Goal: Check status: Check status

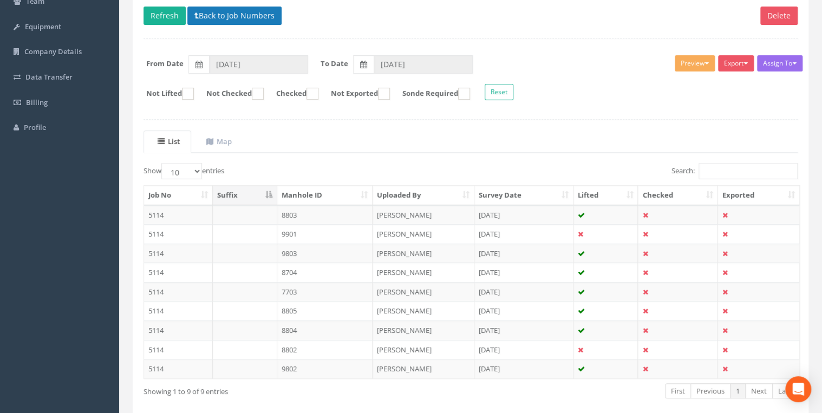
scroll to position [53, 0]
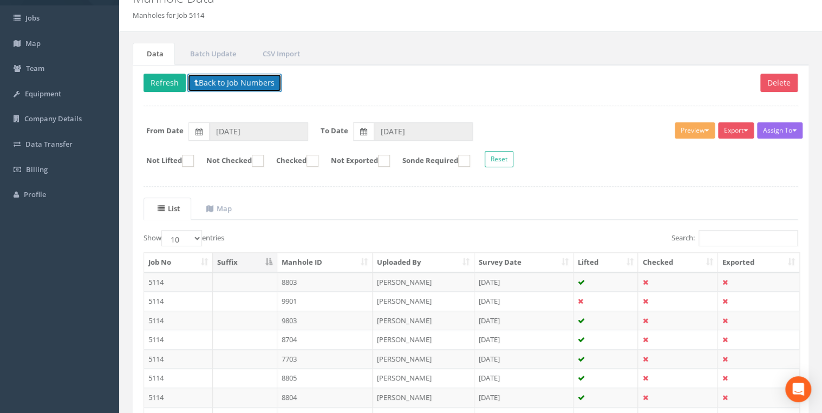
click at [226, 83] on button "Back to Job Numbers" at bounding box center [234, 83] width 94 height 18
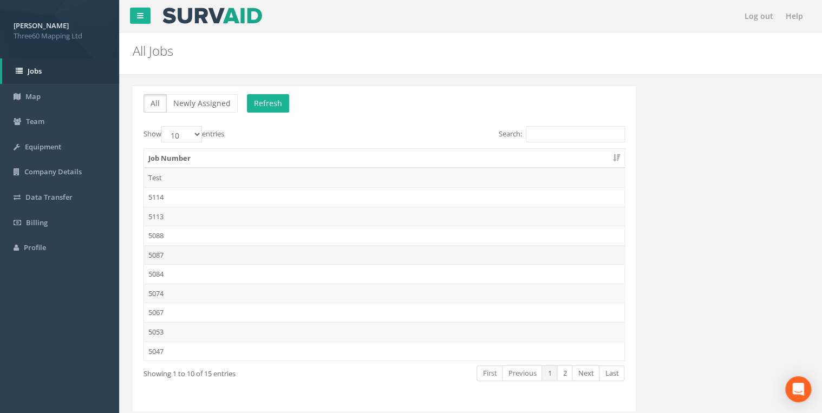
click at [166, 248] on td "5087" at bounding box center [384, 255] width 481 height 20
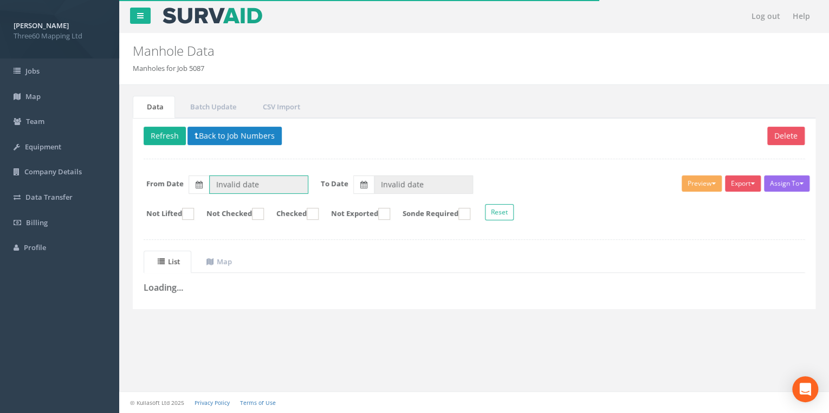
click at [265, 182] on input "Invalid date" at bounding box center [258, 185] width 99 height 18
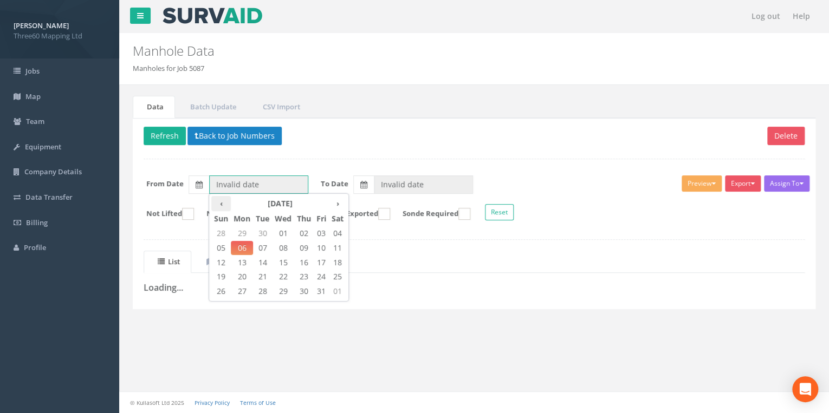
click at [228, 200] on th "‹" at bounding box center [221, 203] width 20 height 15
click at [222, 200] on th "‹" at bounding box center [221, 203] width 20 height 15
click at [227, 247] on span "03" at bounding box center [221, 248] width 20 height 14
type input "[DATE]"
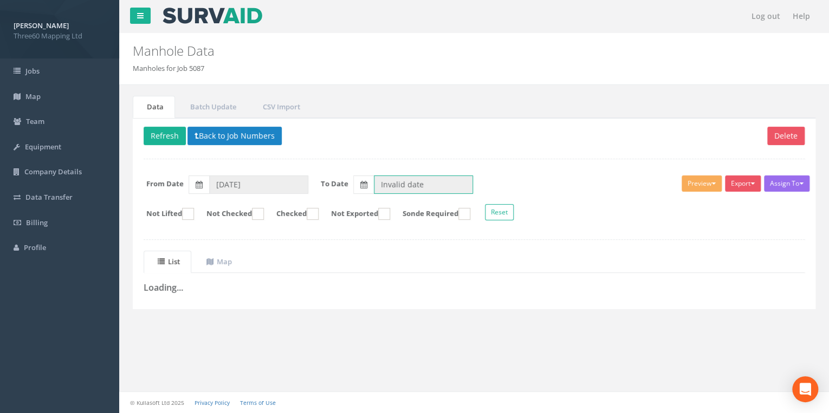
click at [395, 185] on input "Invalid date" at bounding box center [423, 185] width 99 height 18
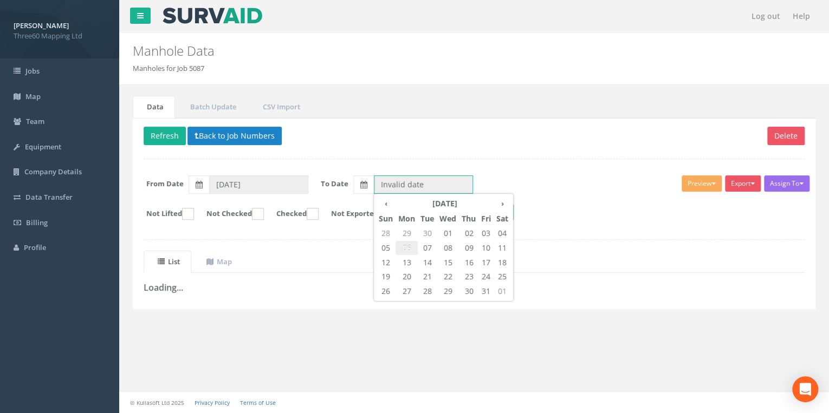
click at [407, 249] on span "06" at bounding box center [406, 248] width 22 height 14
type input "[DATE]"
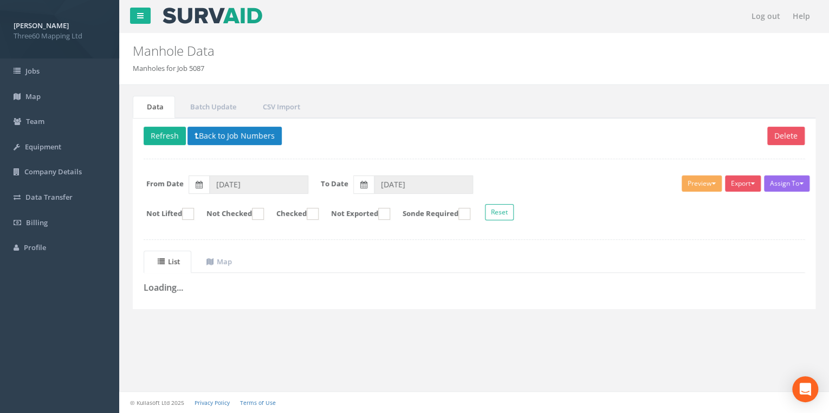
click at [353, 143] on p "Delete Refresh Back to Job Numbers" at bounding box center [474, 137] width 661 height 21
click at [179, 134] on button "Refresh" at bounding box center [165, 136] width 42 height 18
click at [252, 144] on button "Back to Job Numbers" at bounding box center [243, 136] width 94 height 18
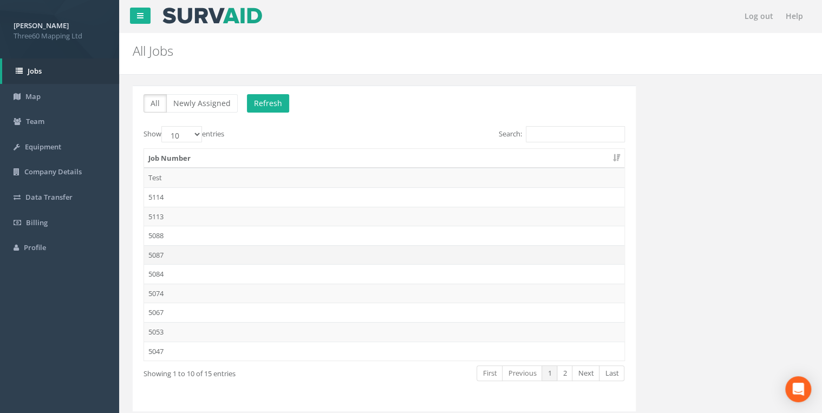
click at [169, 260] on td "5087" at bounding box center [384, 255] width 481 height 20
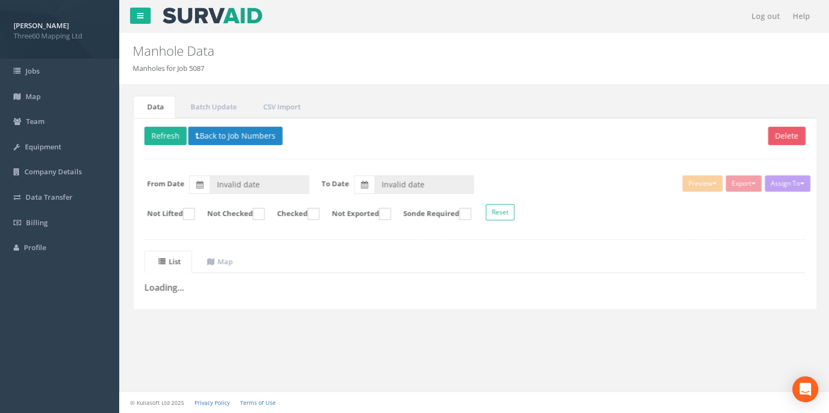
type input "[DATE]"
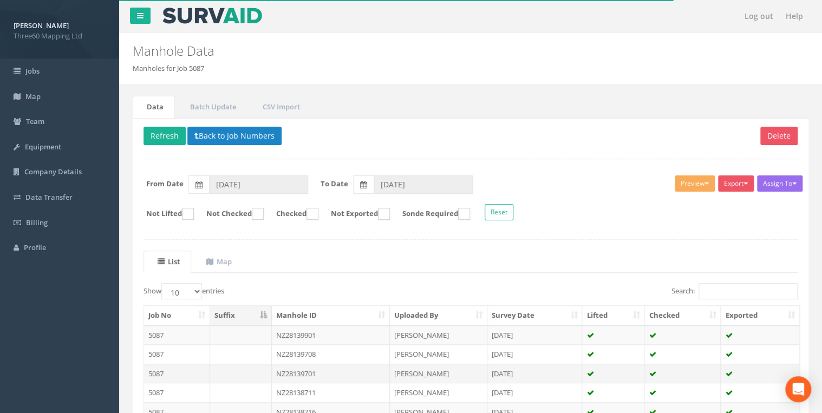
scroll to position [188, 0]
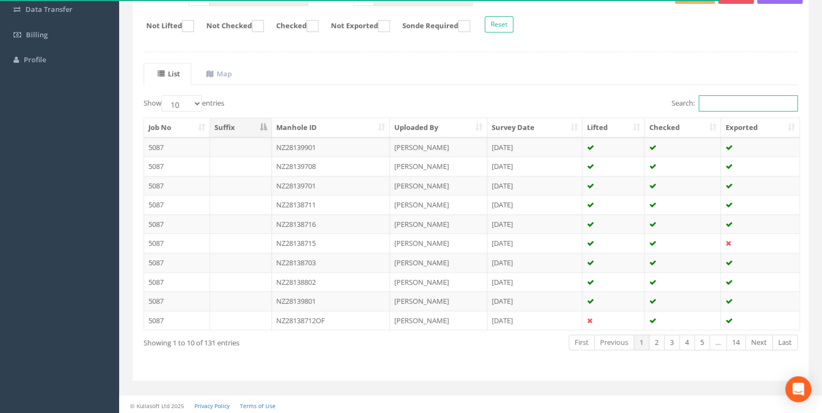
click at [715, 100] on input "Search:" at bounding box center [748, 103] width 99 height 16
type input "2"
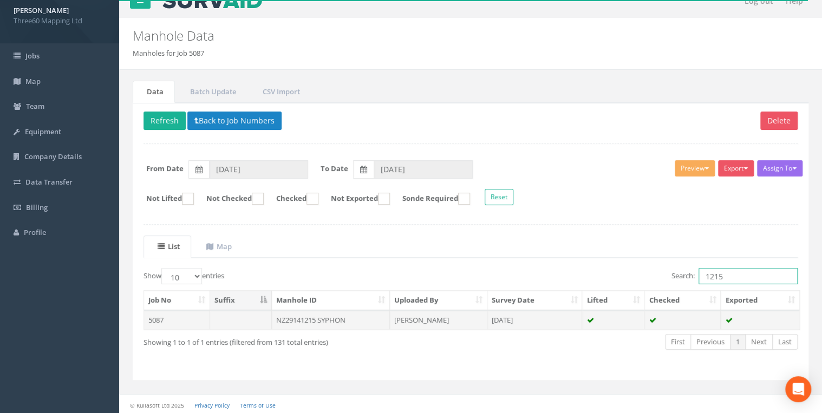
type input "1215"
click at [334, 316] on td "NZ29141215 SYPHON" at bounding box center [331, 320] width 118 height 20
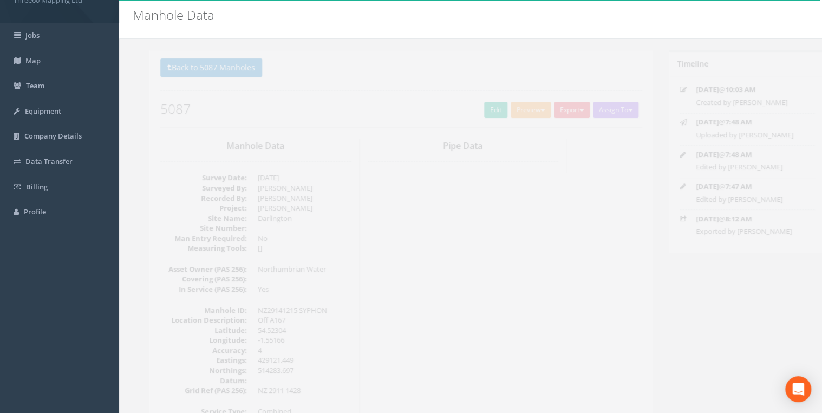
scroll to position [0, 0]
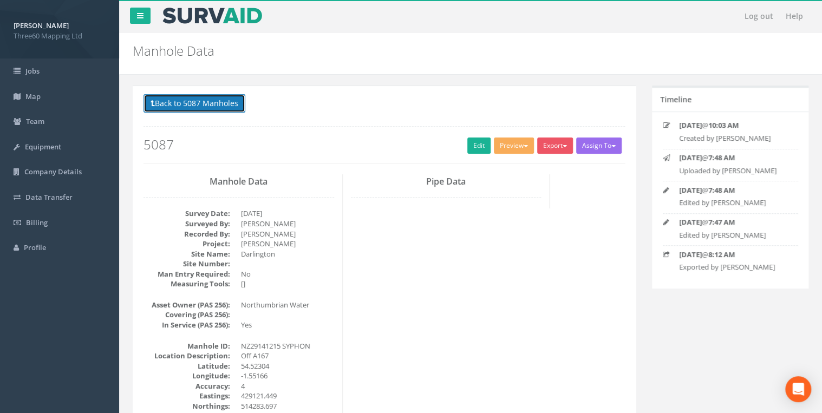
click at [216, 104] on button "Back to 5087 Manholes" at bounding box center [195, 103] width 102 height 18
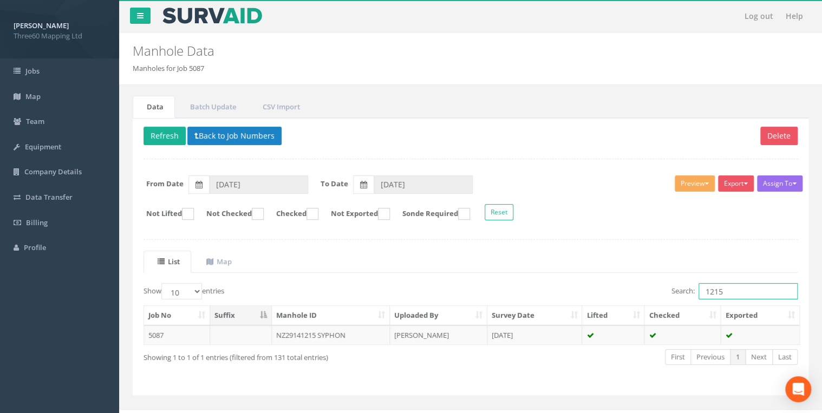
drag, startPoint x: 719, startPoint y: 290, endPoint x: 681, endPoint y: 299, distance: 39.6
click at [681, 299] on div "Search: 1215" at bounding box center [638, 292] width 319 height 19
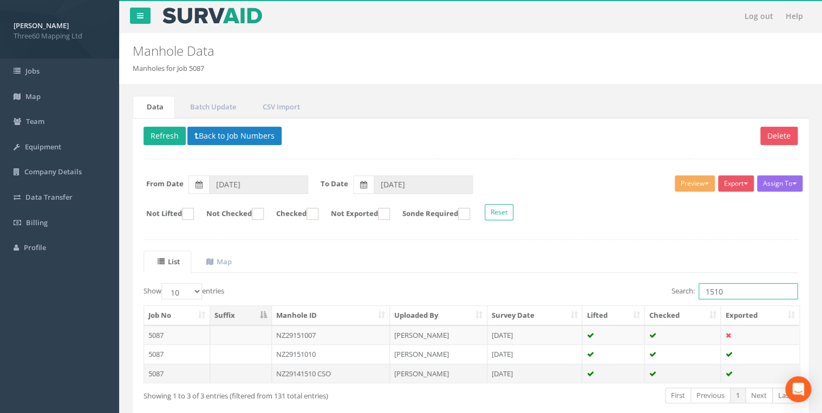
type input "1510"
click at [346, 373] on td "NZ29141510 CSO" at bounding box center [331, 374] width 118 height 20
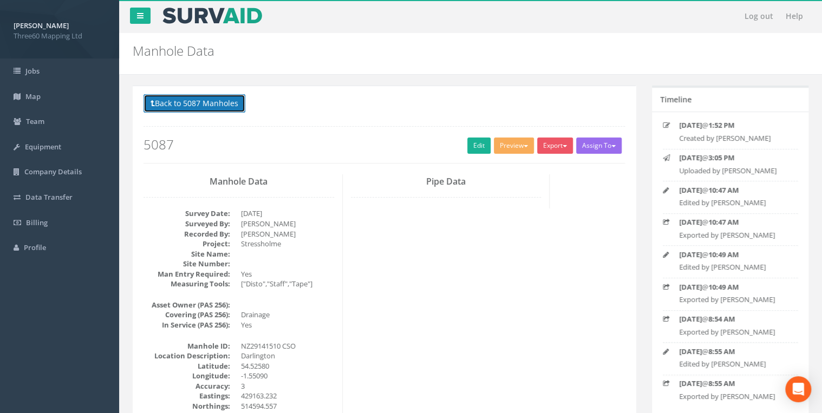
click at [220, 103] on button "Back to 5087 Manholes" at bounding box center [195, 103] width 102 height 18
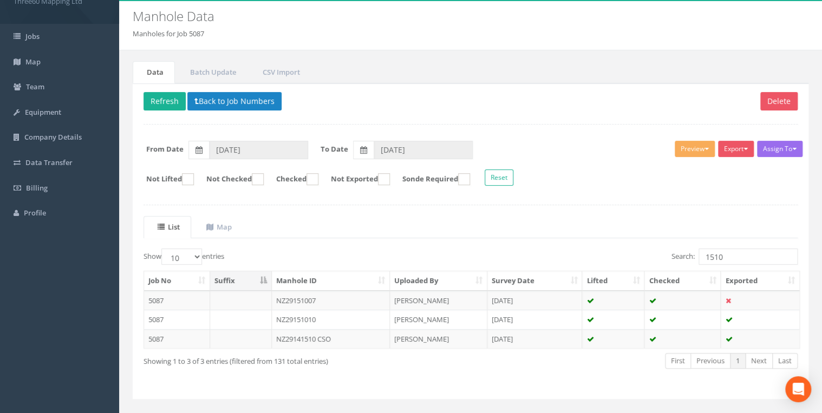
scroll to position [54, 0]
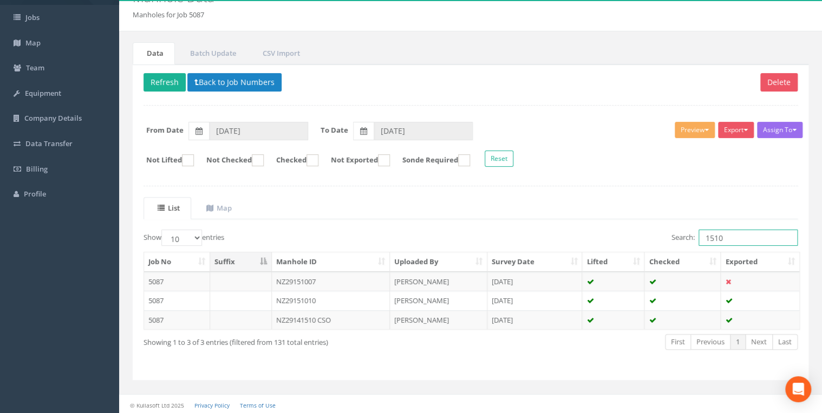
drag, startPoint x: 682, startPoint y: 244, endPoint x: 654, endPoint y: 246, distance: 27.7
click at [661, 245] on div "Search: 1510" at bounding box center [638, 239] width 319 height 19
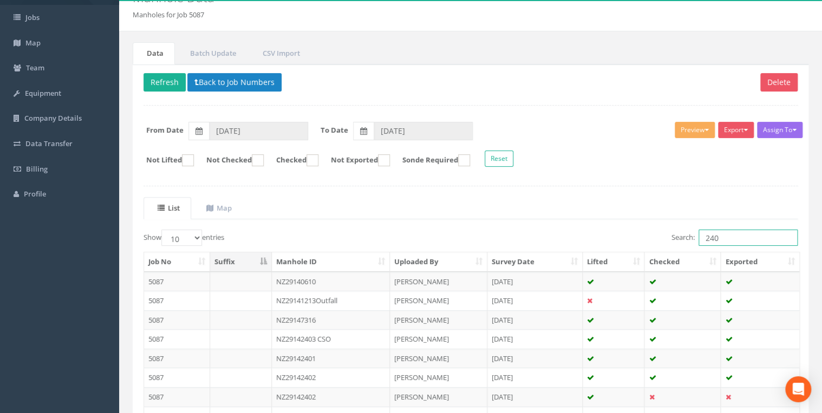
type input "2403"
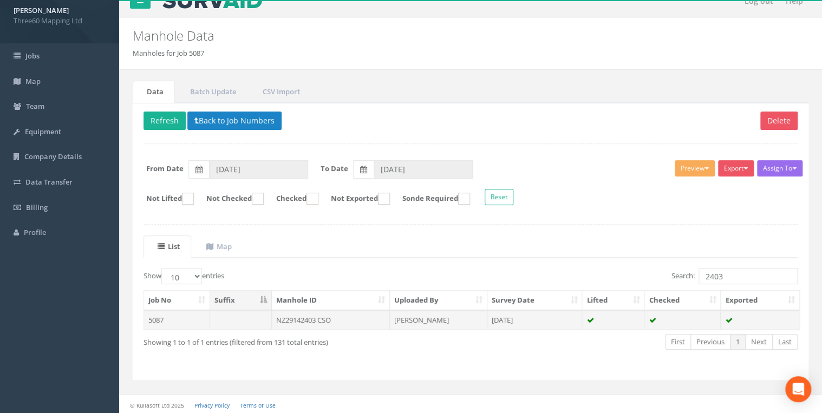
click at [345, 317] on td "NZ29142403 CSO" at bounding box center [331, 320] width 118 height 20
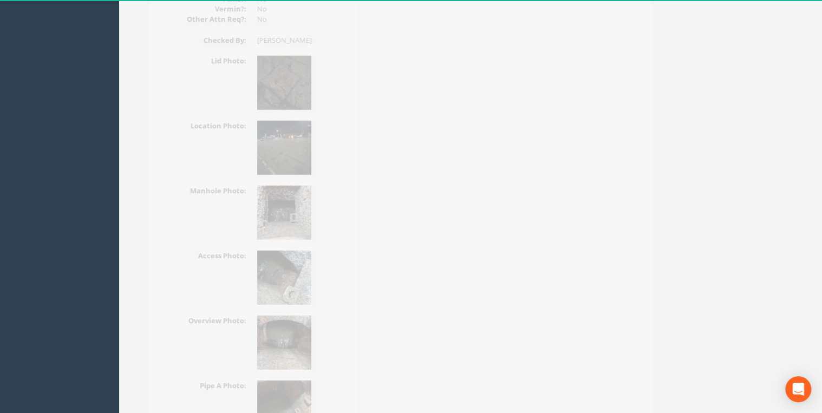
scroll to position [1502, 0]
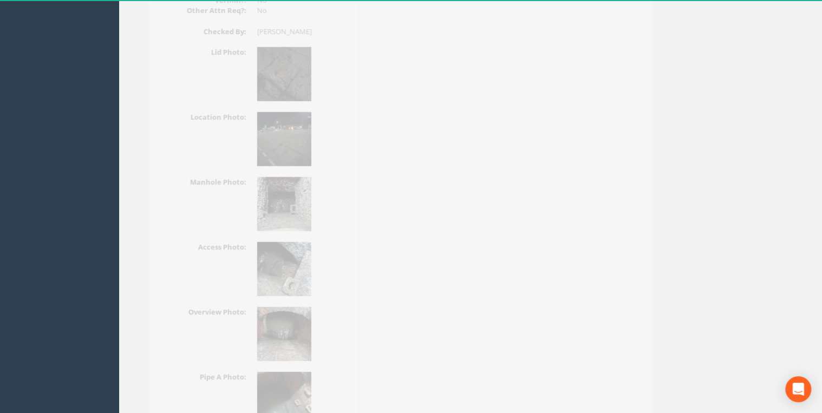
click at [275, 54] on img at bounding box center [268, 74] width 54 height 54
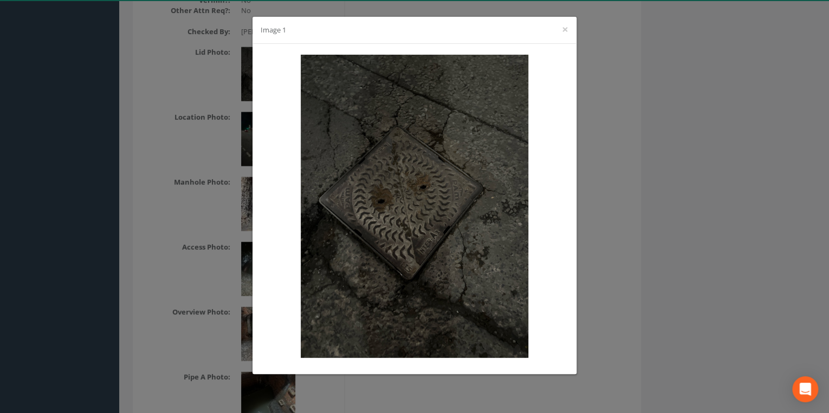
click at [676, 126] on div "Image 1 ×" at bounding box center [414, 206] width 829 height 413
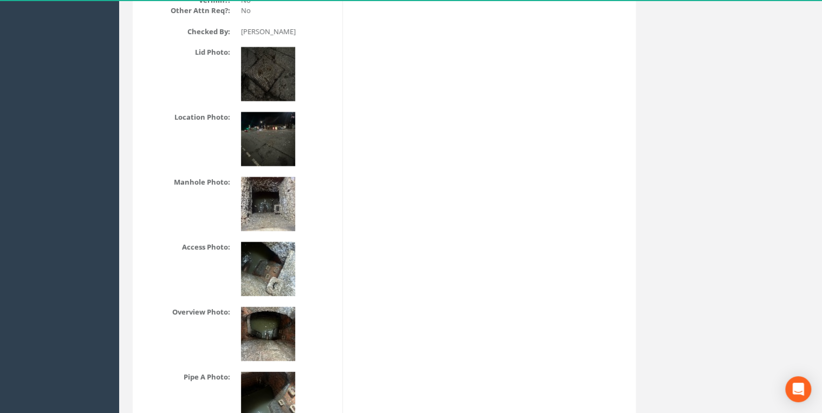
click at [269, 205] on img at bounding box center [268, 204] width 54 height 54
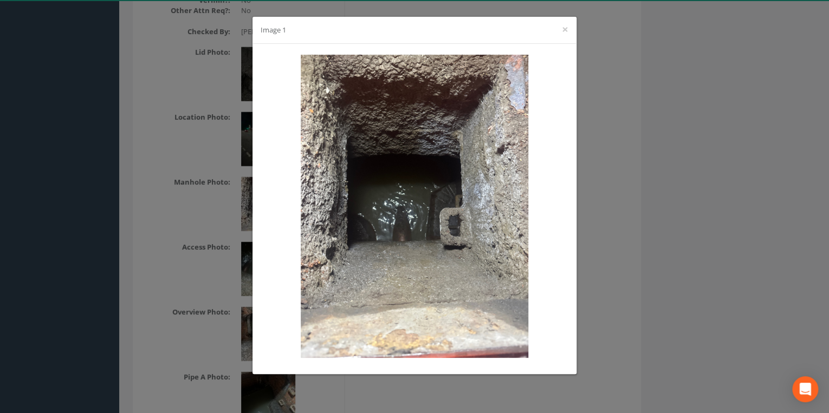
click at [624, 192] on div "Image 1 ×" at bounding box center [414, 206] width 829 height 413
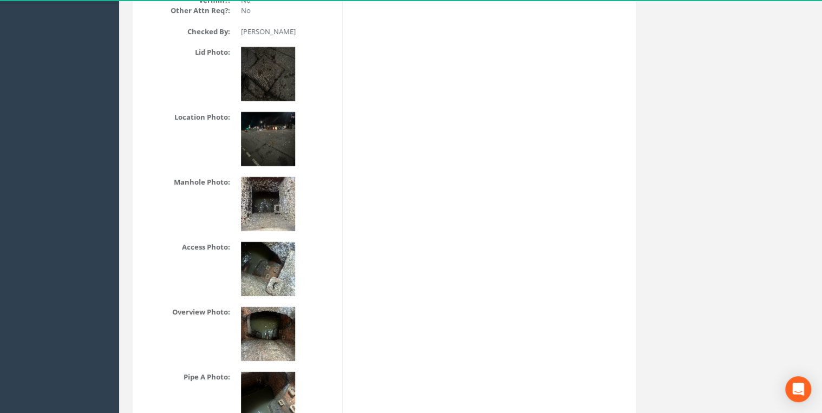
click at [267, 284] on img at bounding box center [268, 269] width 54 height 54
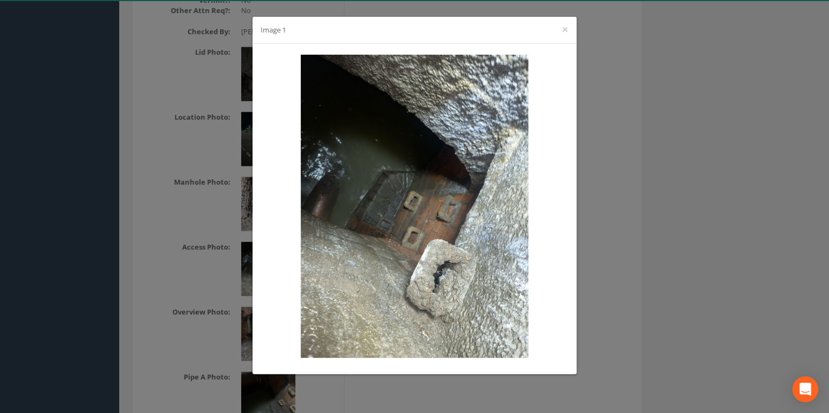
click at [624, 222] on div "Image 1 ×" at bounding box center [414, 206] width 829 height 413
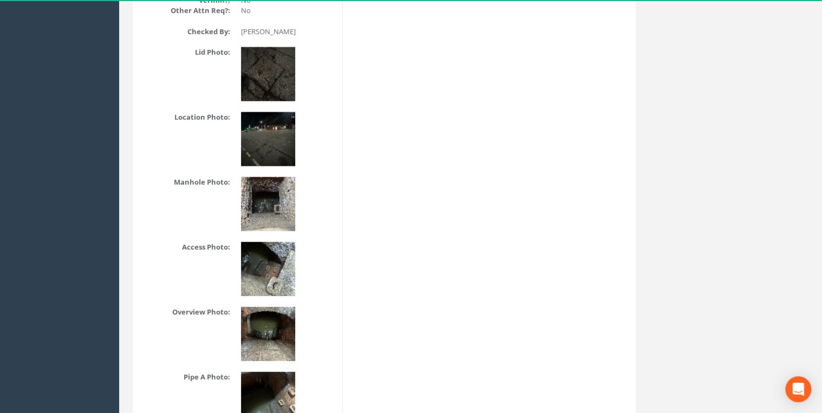
click at [256, 351] on img at bounding box center [268, 334] width 54 height 54
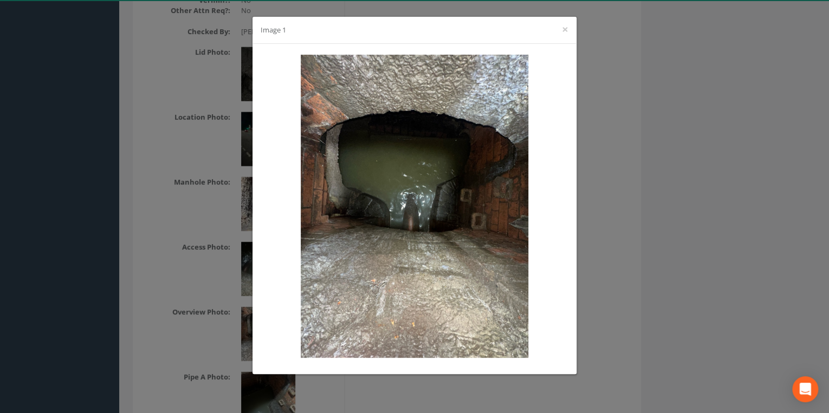
click at [646, 230] on div "Image 1 ×" at bounding box center [414, 206] width 829 height 413
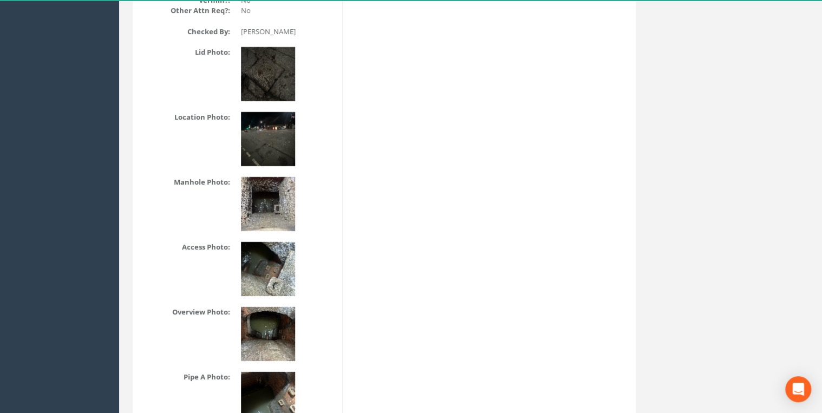
click at [244, 388] on img at bounding box center [268, 399] width 54 height 54
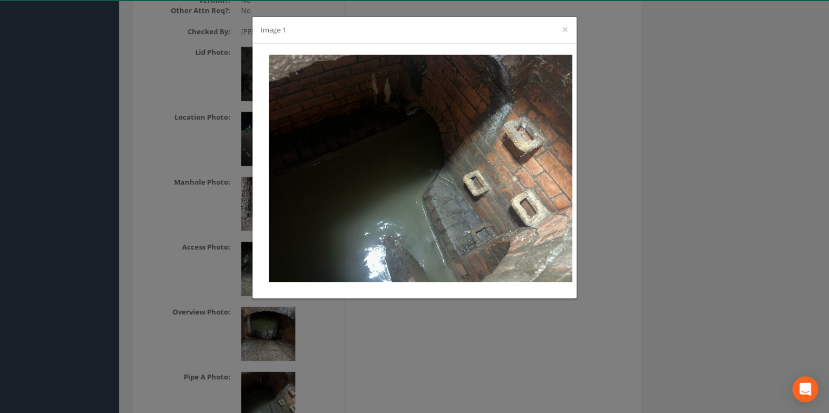
click at [658, 256] on div "Image 1 ×" at bounding box center [414, 206] width 829 height 413
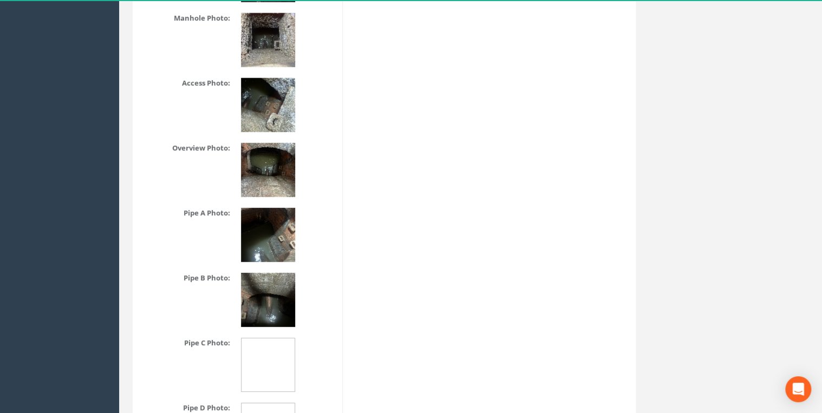
scroll to position [1734, 0]
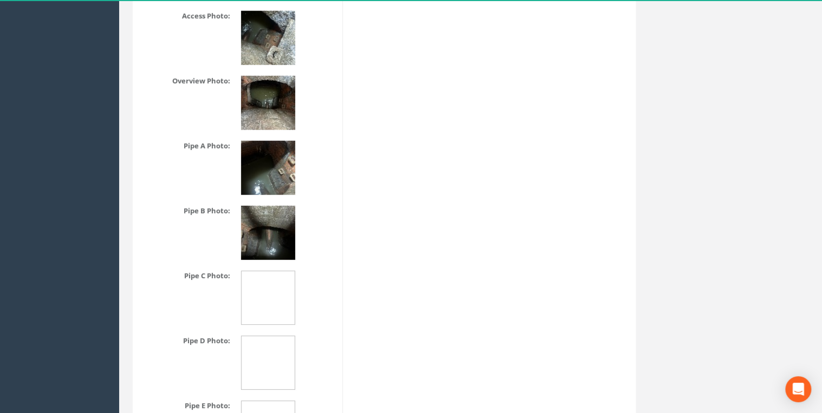
click at [257, 232] on img at bounding box center [268, 233] width 54 height 54
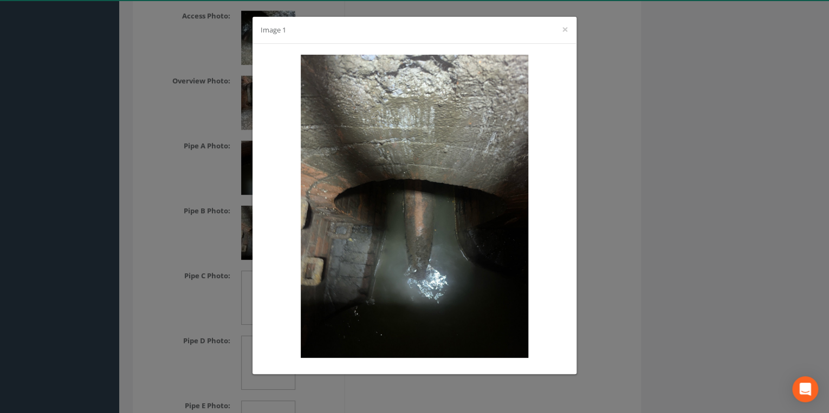
click at [628, 228] on div "Image 1 ×" at bounding box center [414, 206] width 829 height 413
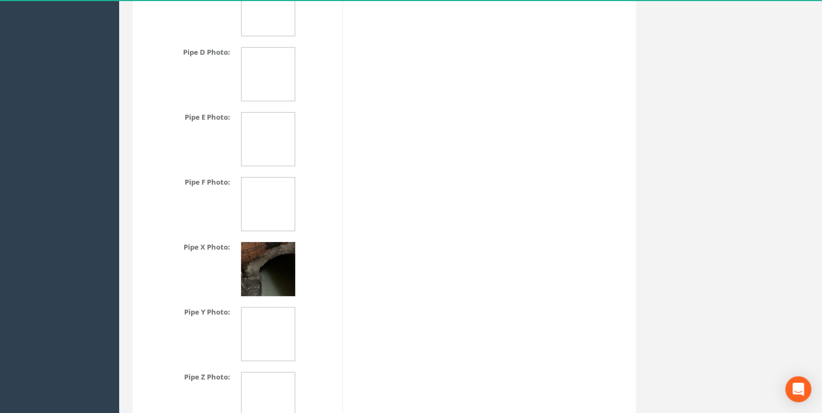
scroll to position [2080, 0]
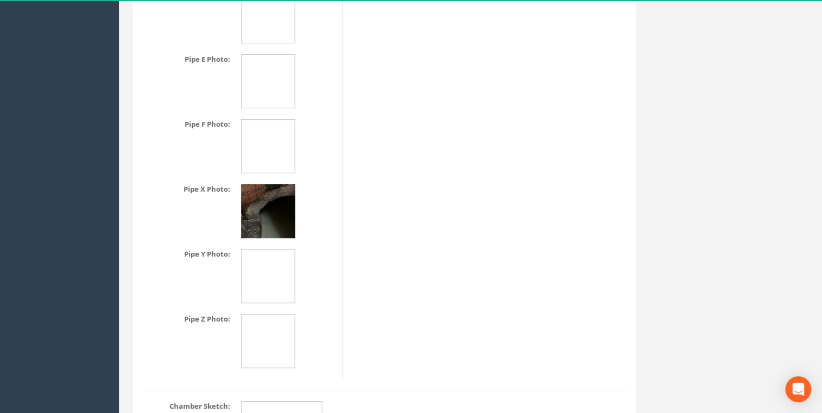
click at [270, 220] on img at bounding box center [268, 211] width 54 height 54
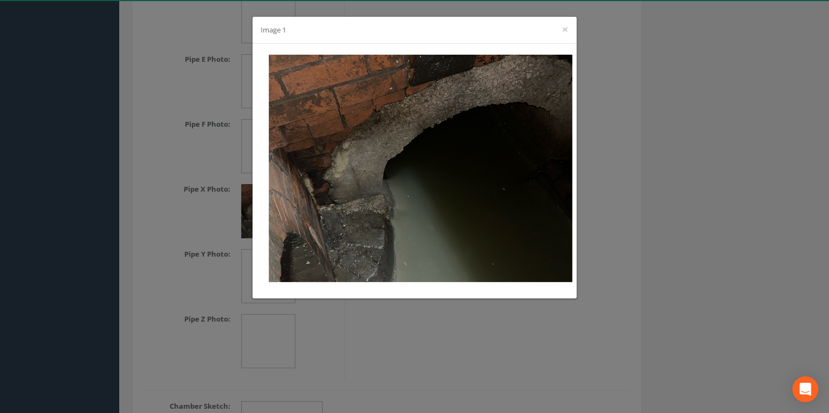
click at [637, 217] on div "Image 1 ×" at bounding box center [414, 206] width 829 height 413
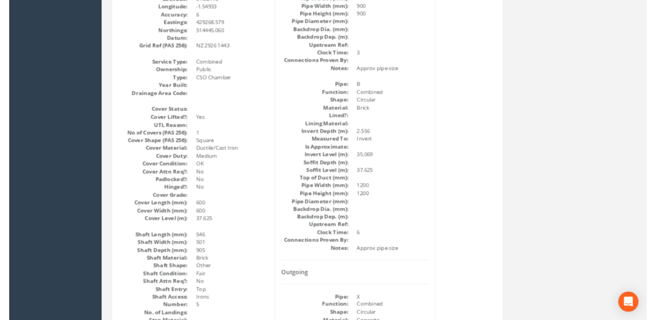
scroll to position [368, 0]
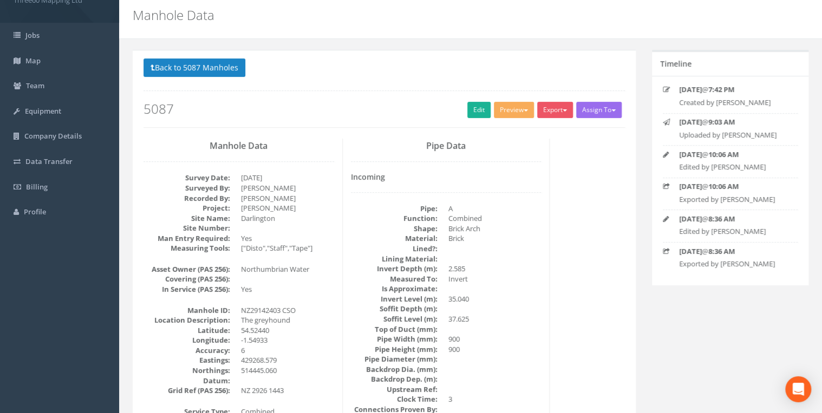
scroll to position [0, 0]
